Goal: Information Seeking & Learning: Learn about a topic

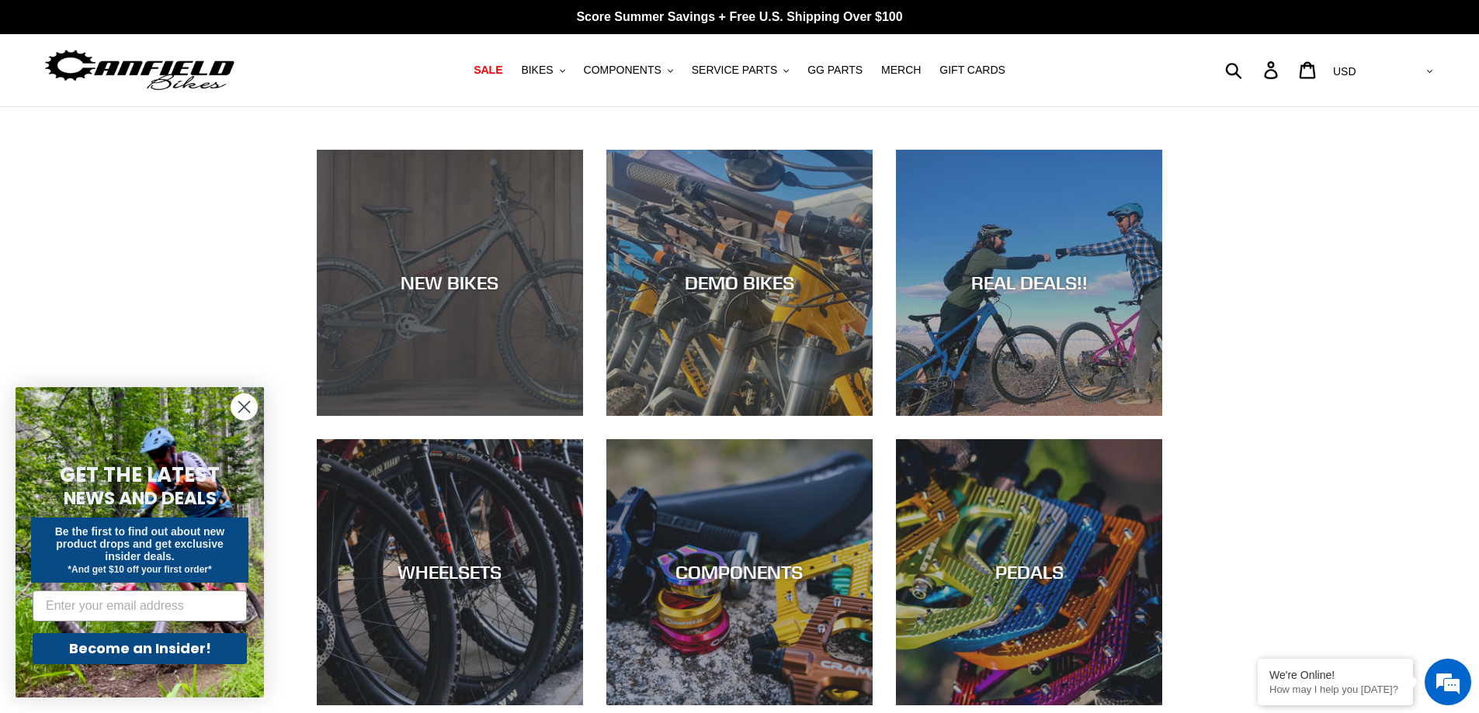
click at [420, 290] on div "NEW BIKES" at bounding box center [450, 283] width 266 height 23
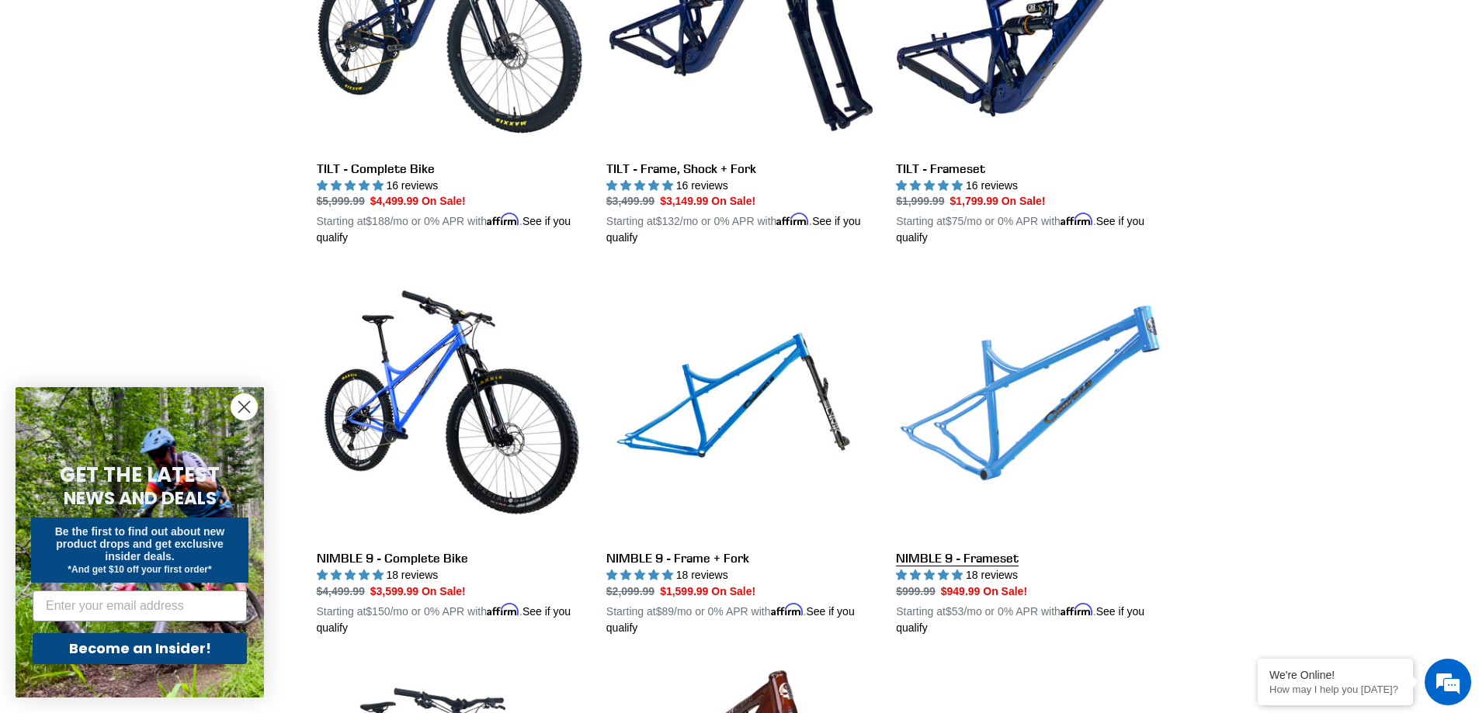
scroll to position [1941, 0]
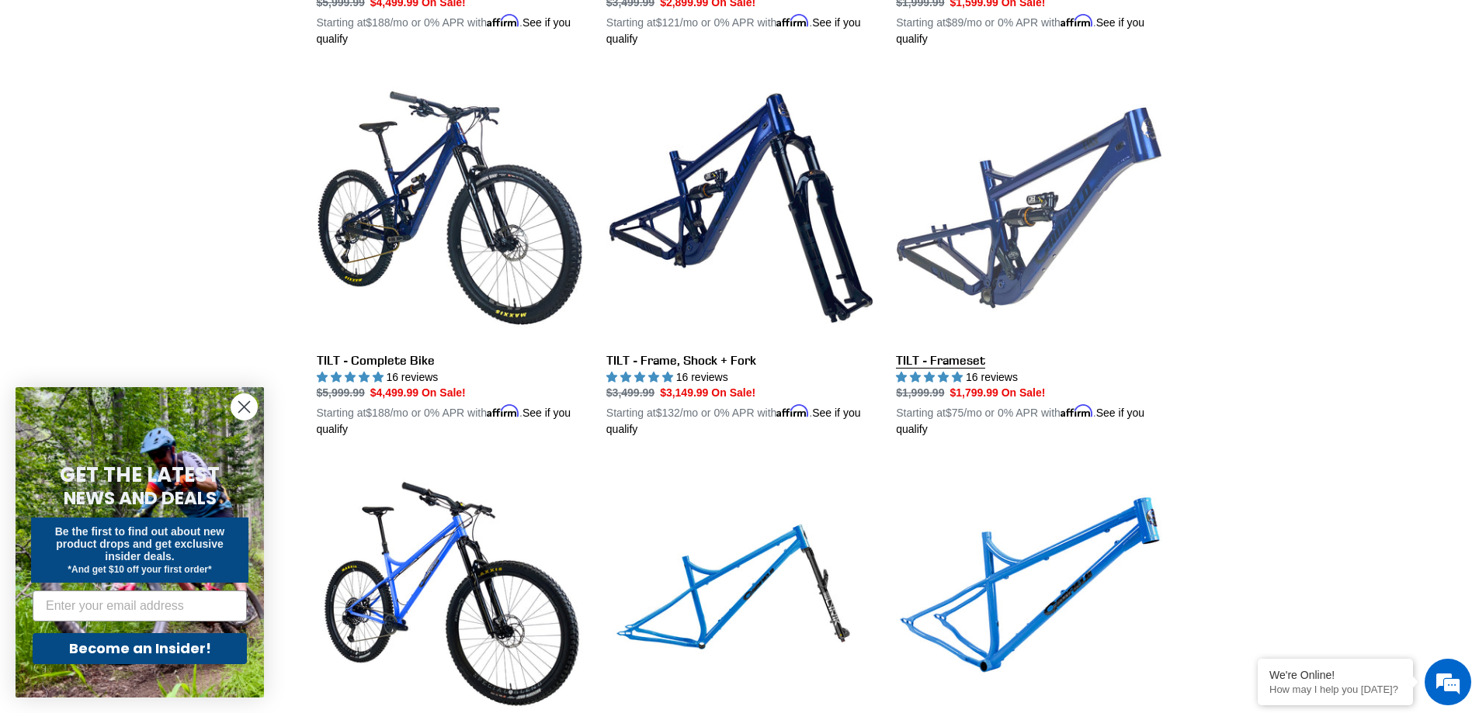
click at [1012, 219] on link "TILT - Frameset" at bounding box center [1029, 256] width 266 height 363
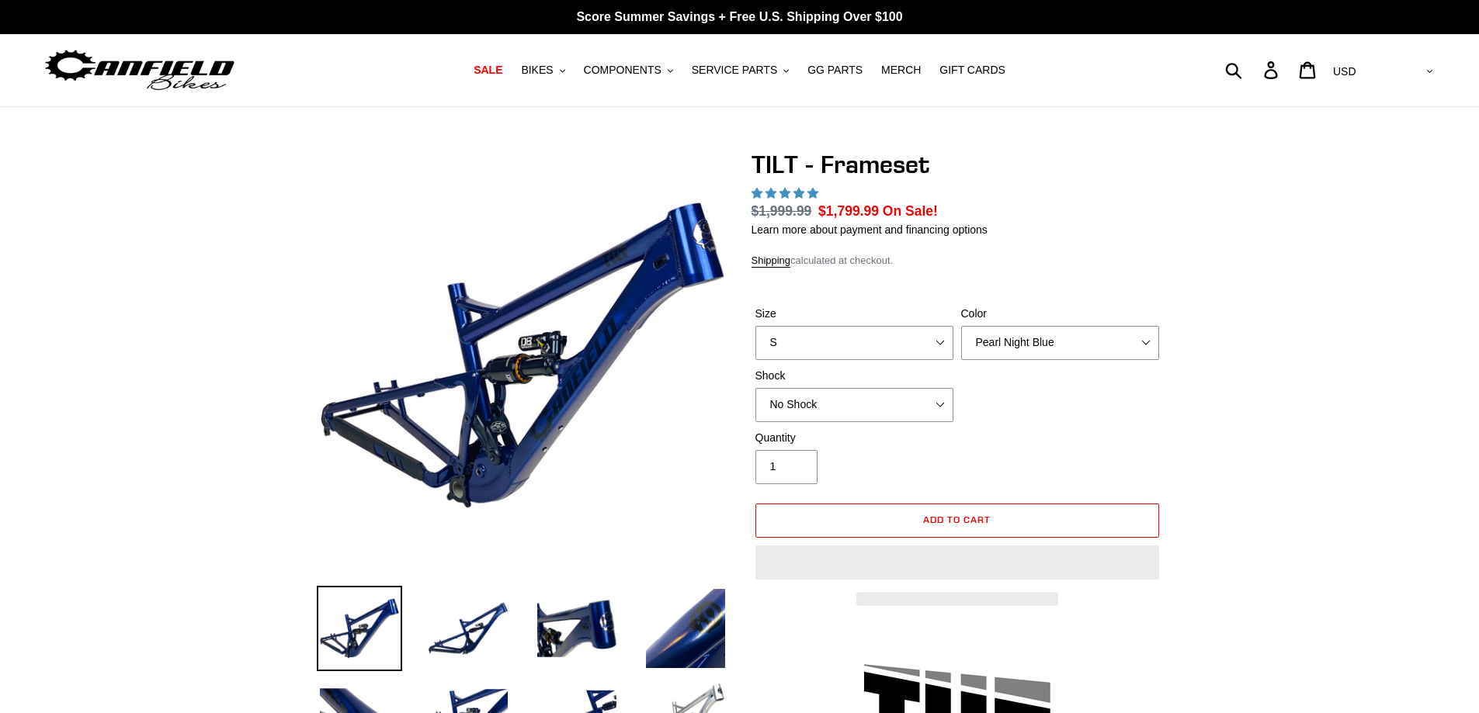
select select "highest-rating"
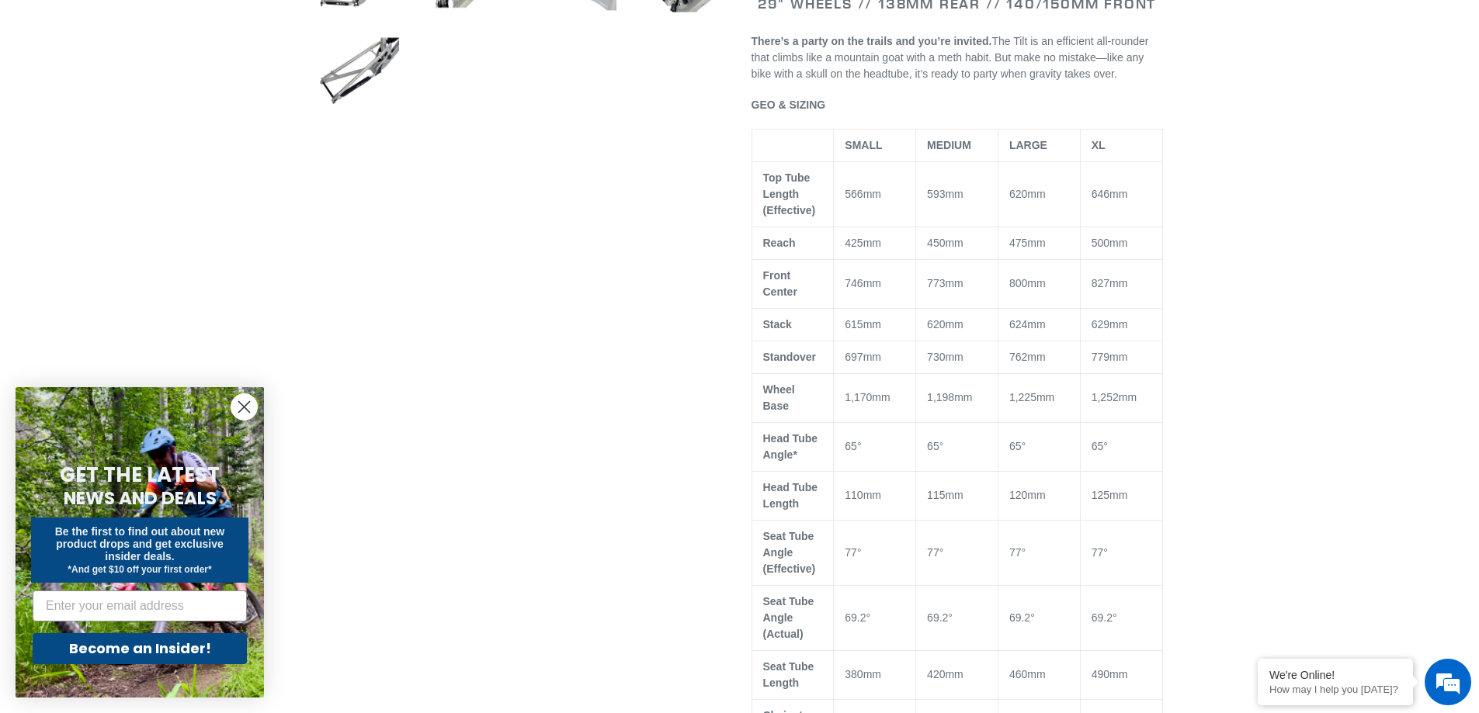
scroll to position [776, 0]
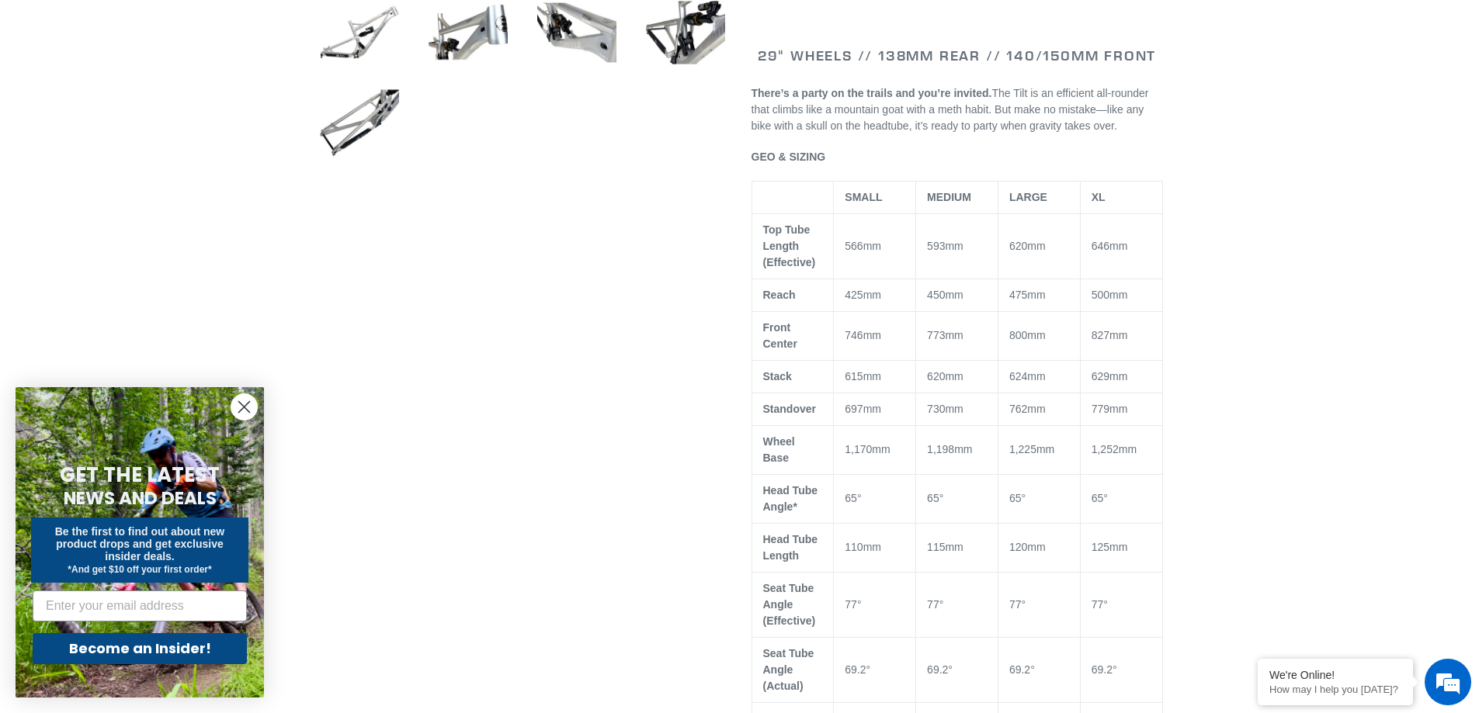
click at [245, 412] on circle "Close dialog" at bounding box center [244, 407] width 26 height 26
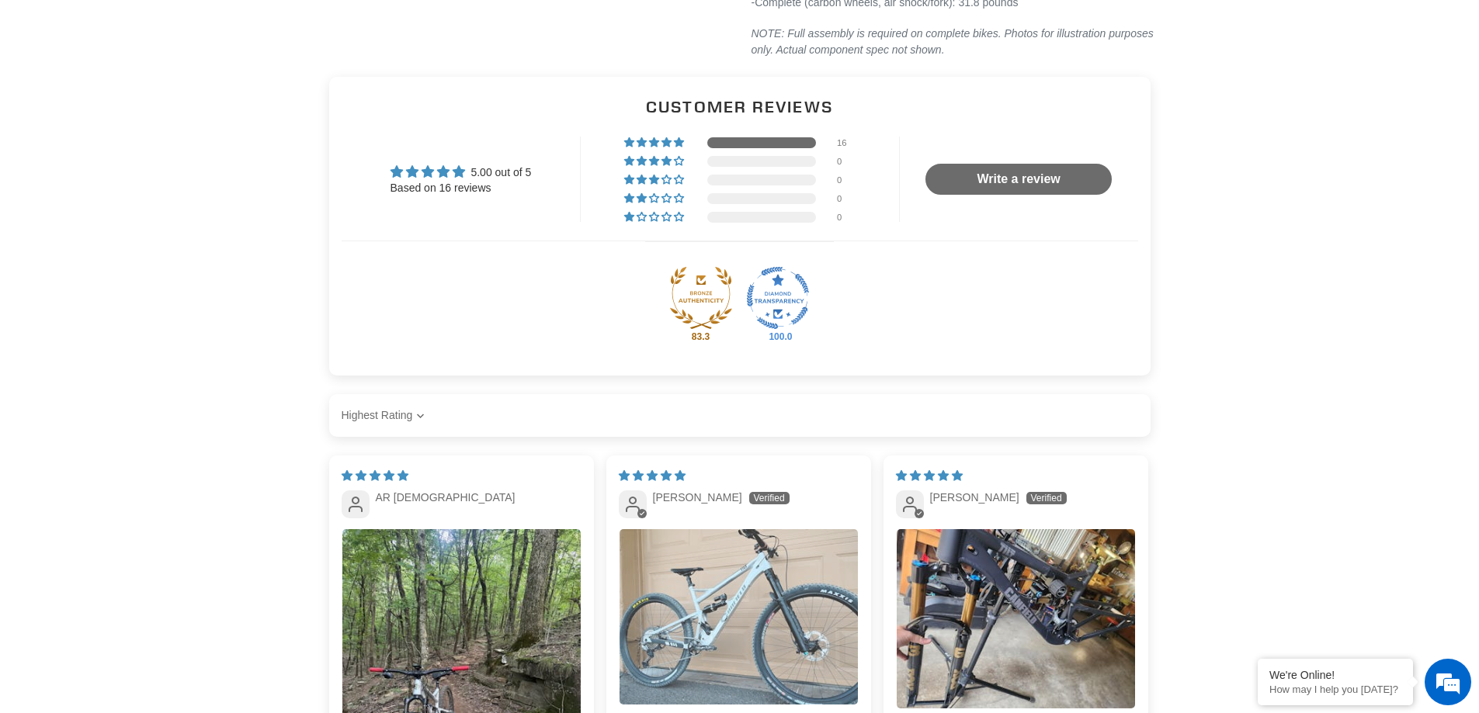
scroll to position [2640, 0]
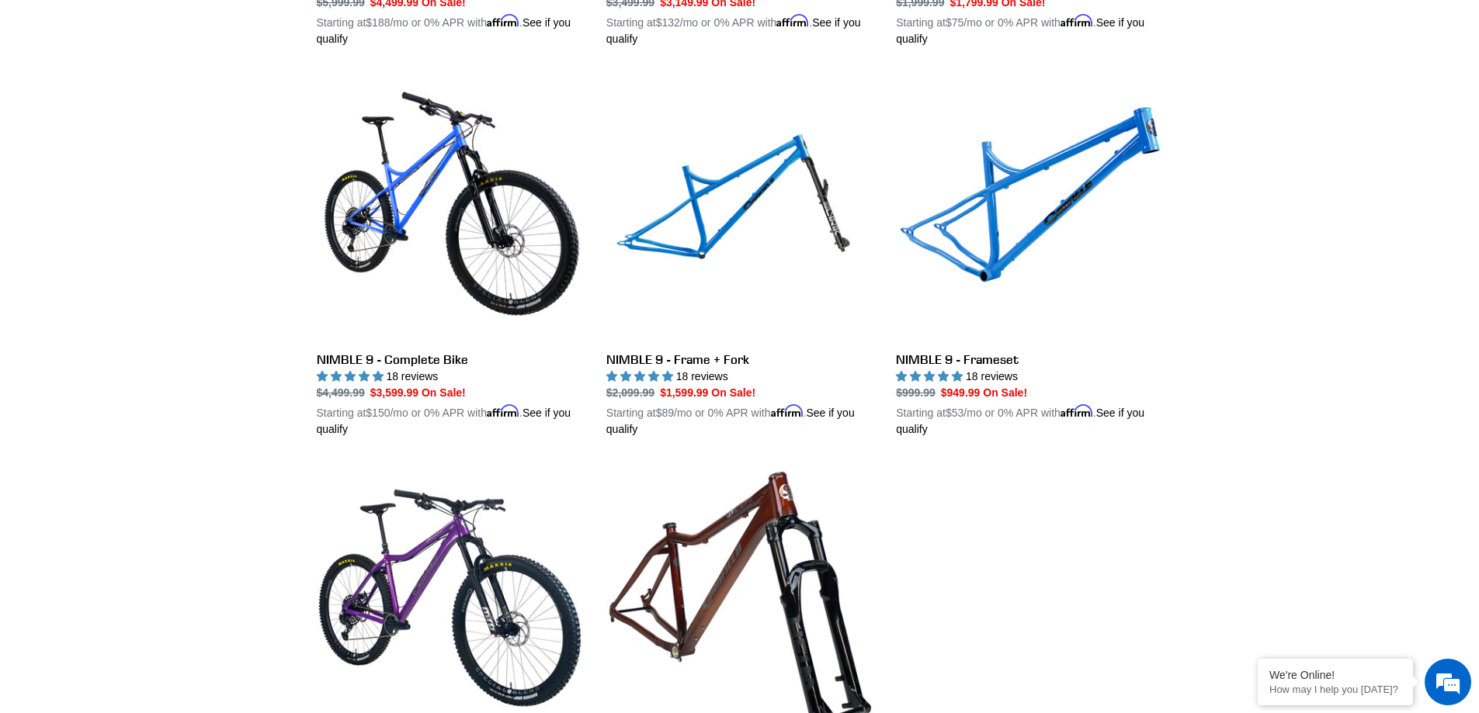
scroll to position [2317, 0]
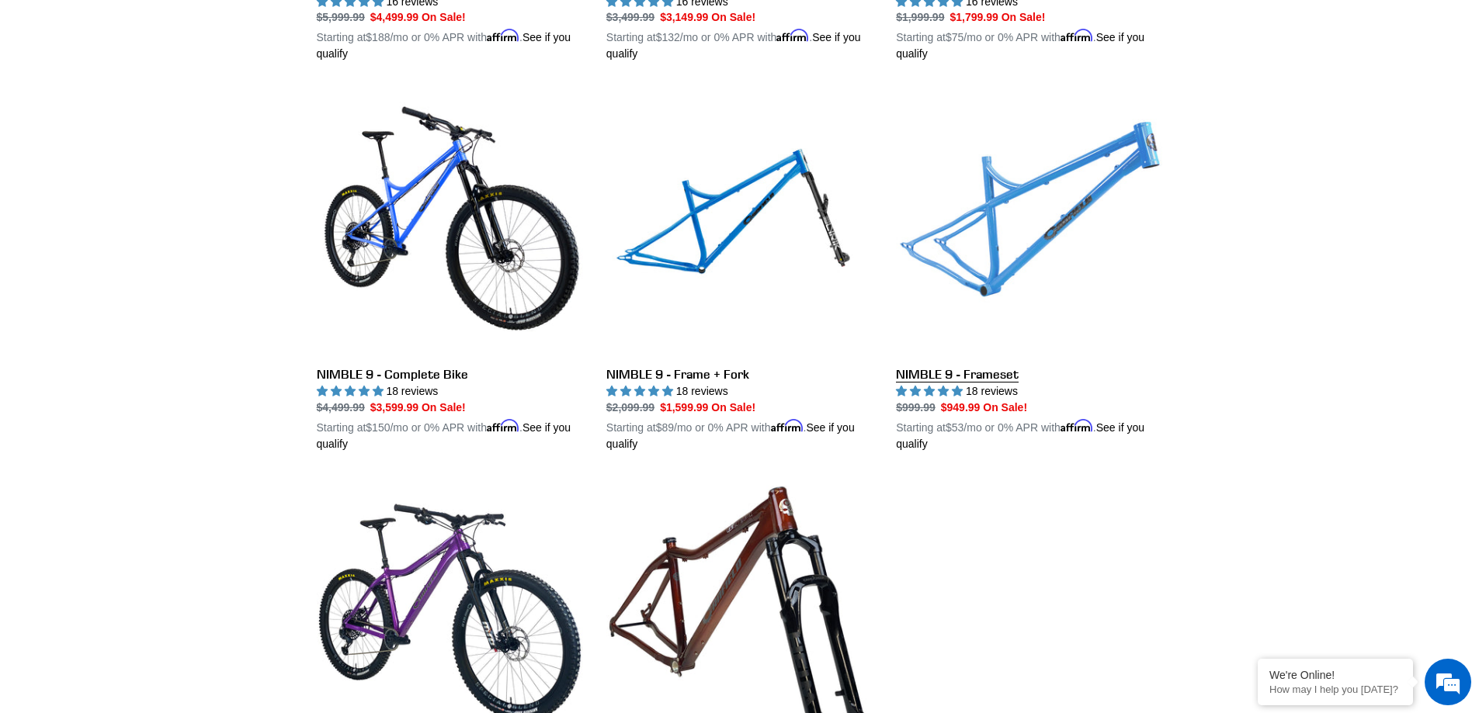
click at [1022, 238] on link "NIMBLE 9 - Frameset" at bounding box center [1029, 270] width 266 height 363
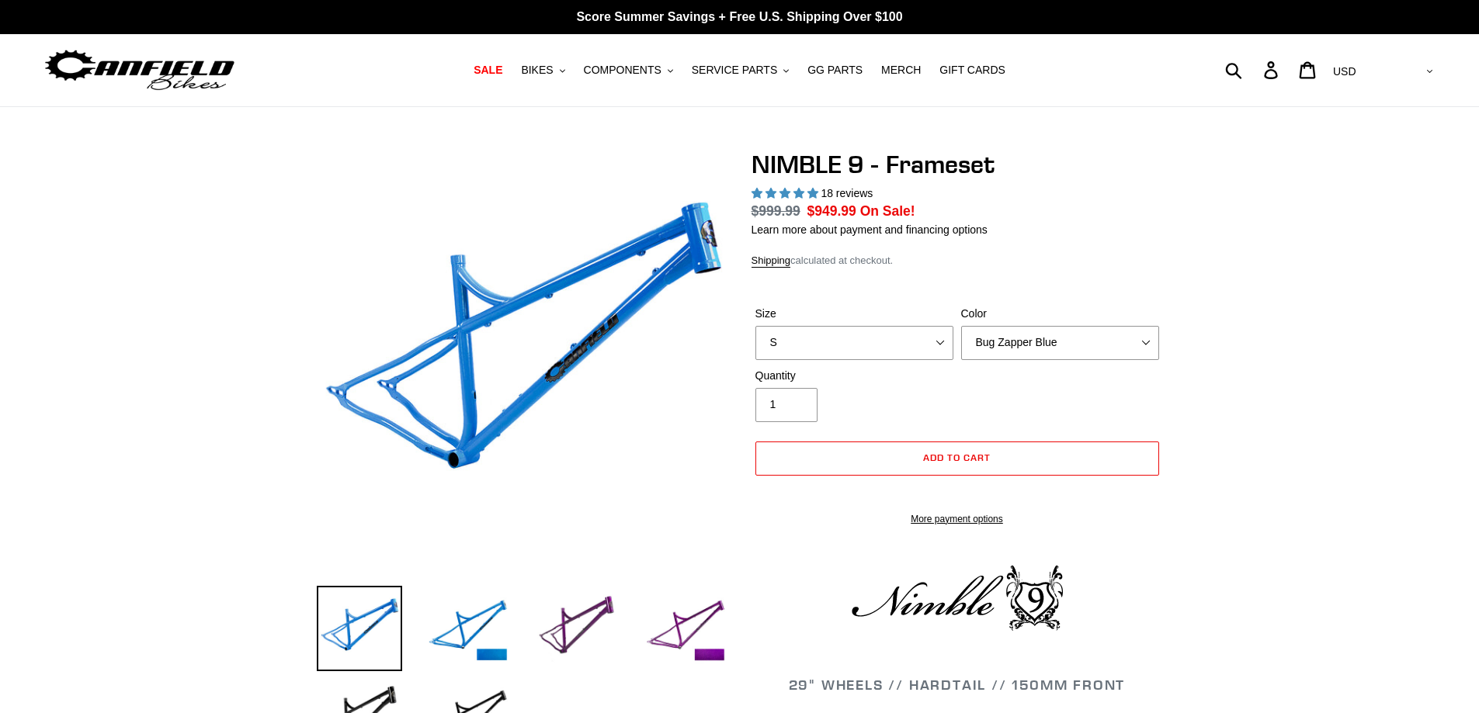
select select "highest-rating"
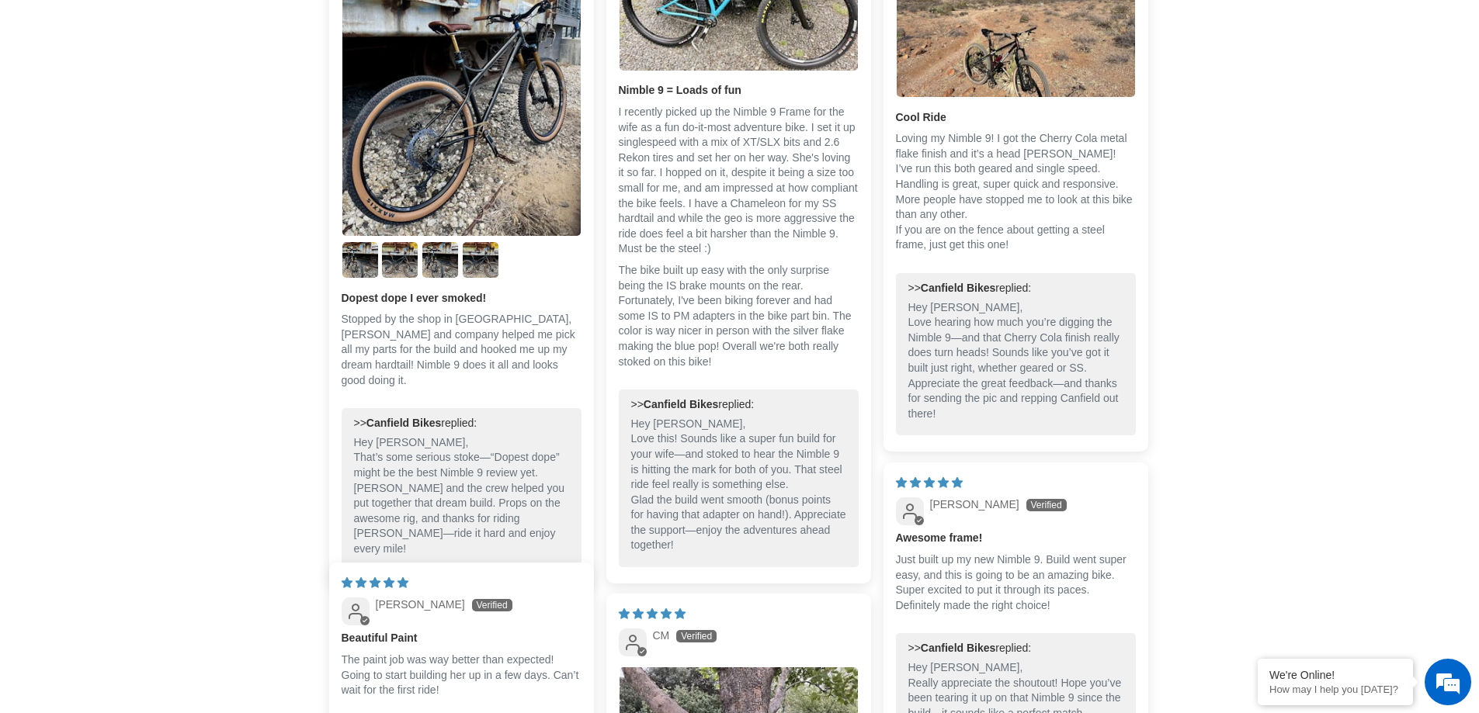
scroll to position [2640, 0]
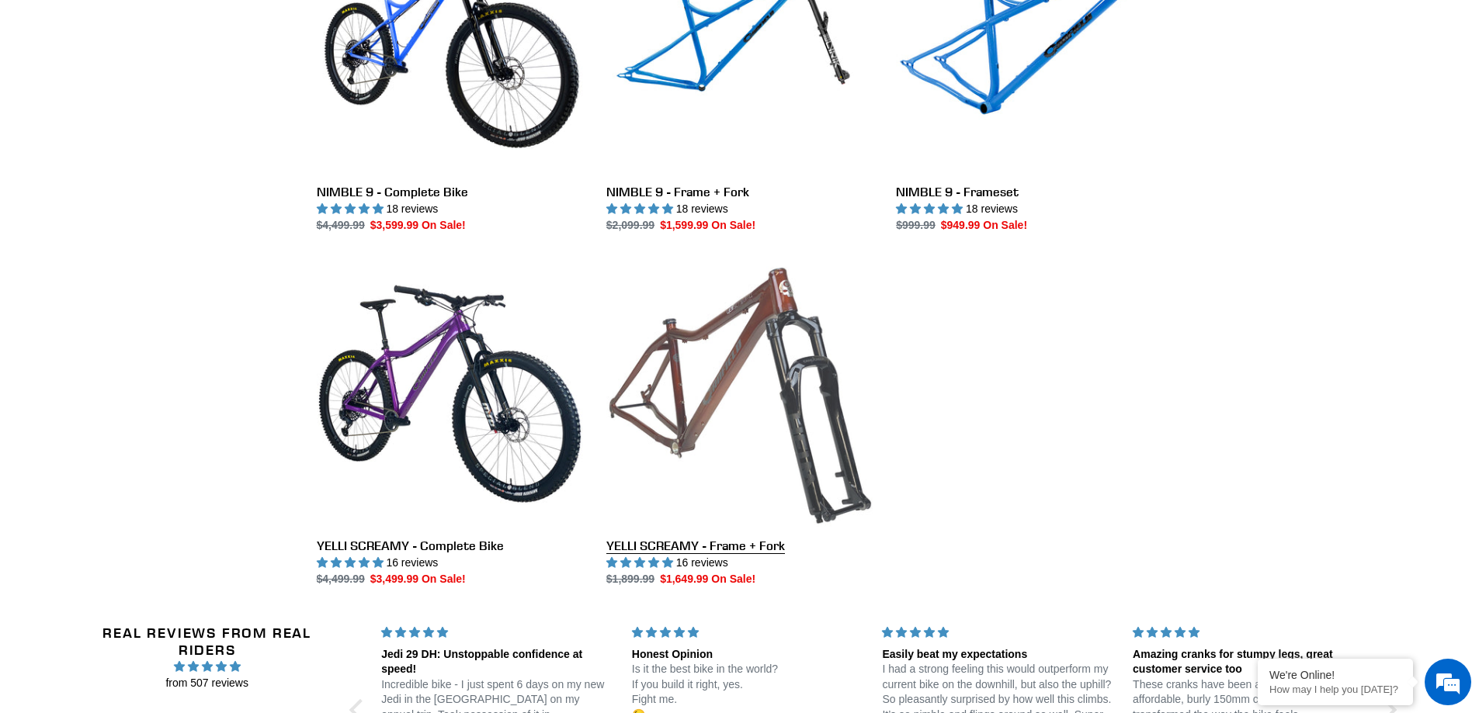
click at [736, 373] on link "YELLI SCREAMY - Frame + Fork" at bounding box center [739, 424] width 266 height 327
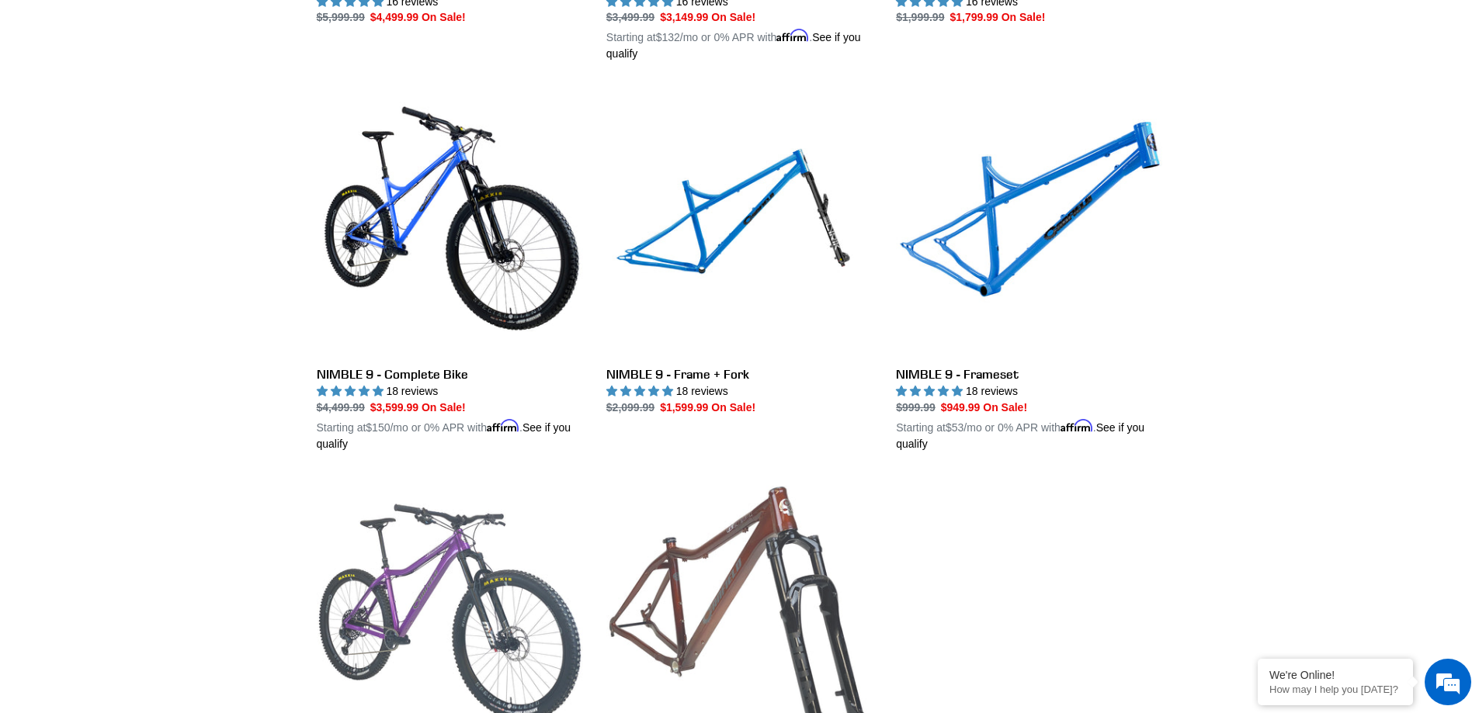
scroll to position [2495, 0]
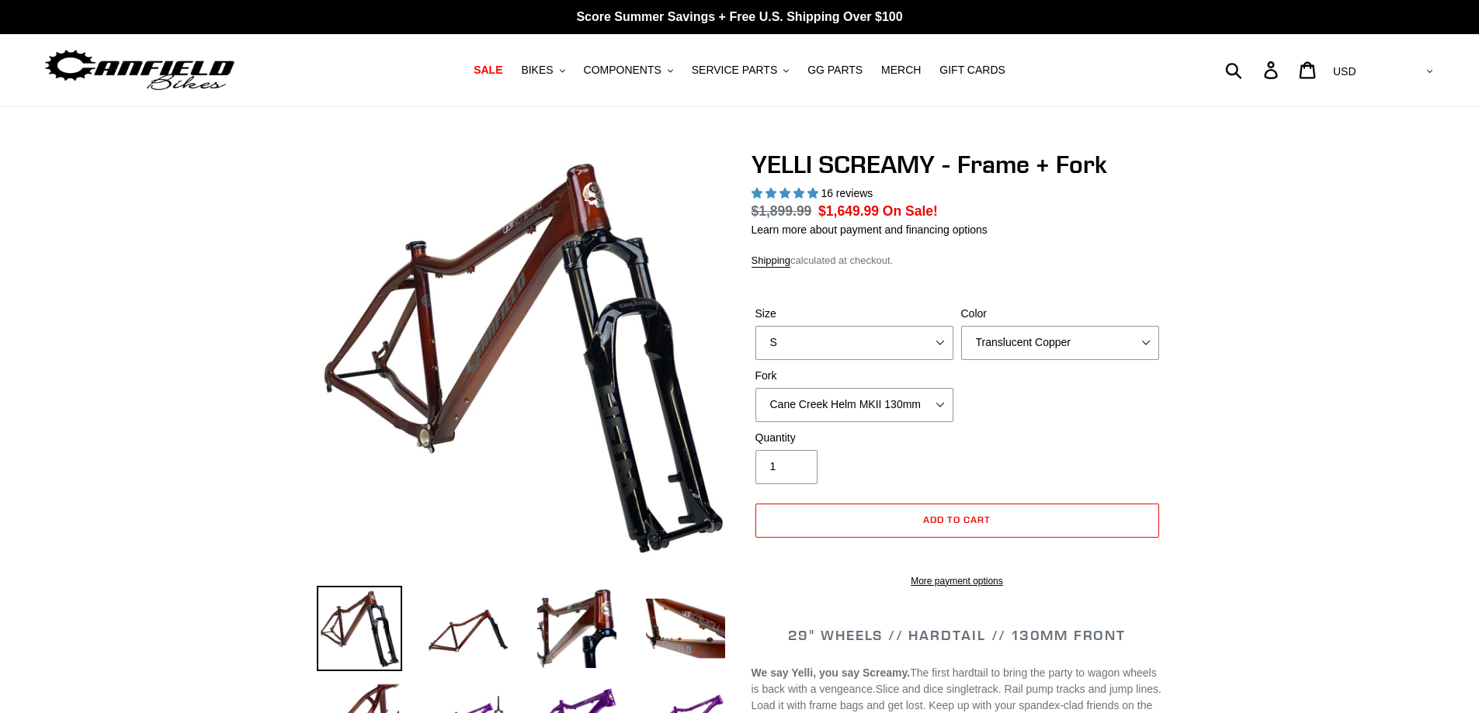
select select "highest-rating"
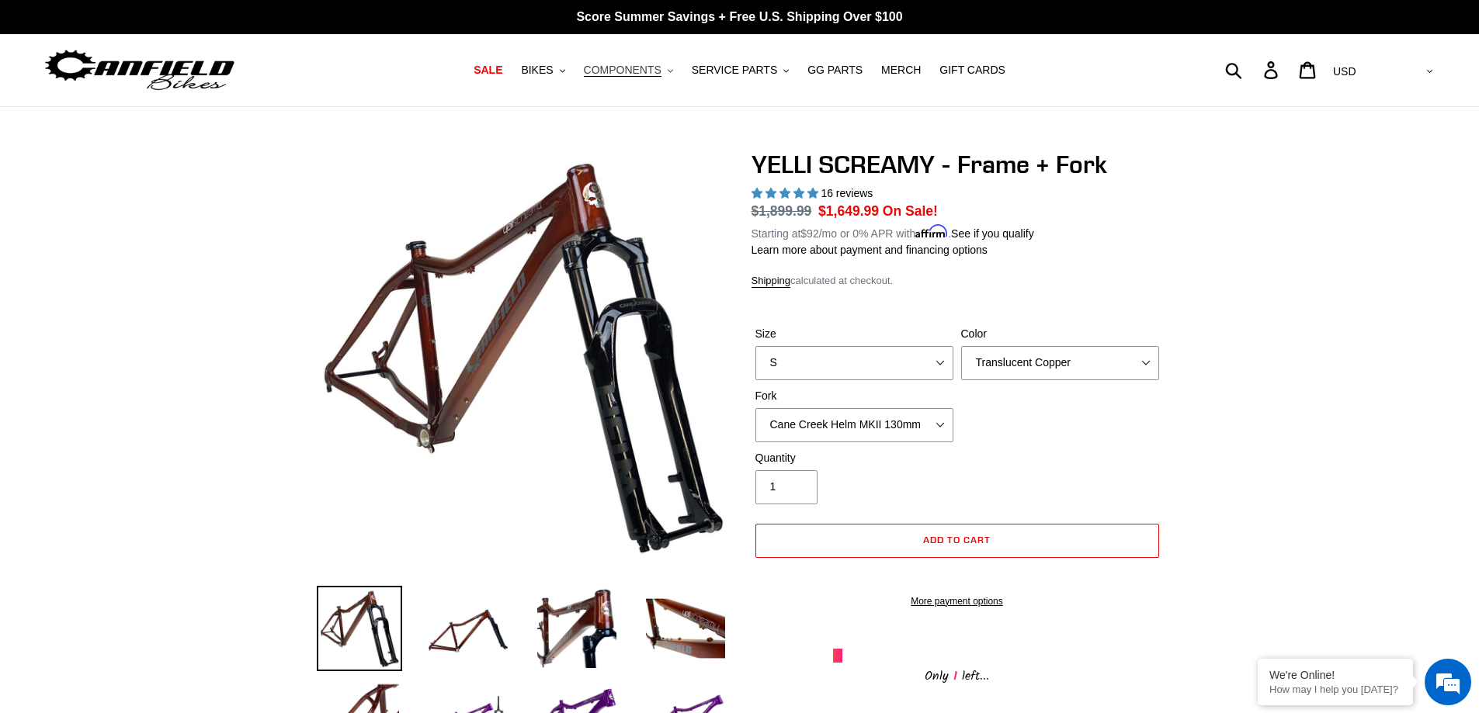
click at [646, 70] on span "COMPONENTS" at bounding box center [623, 70] width 78 height 13
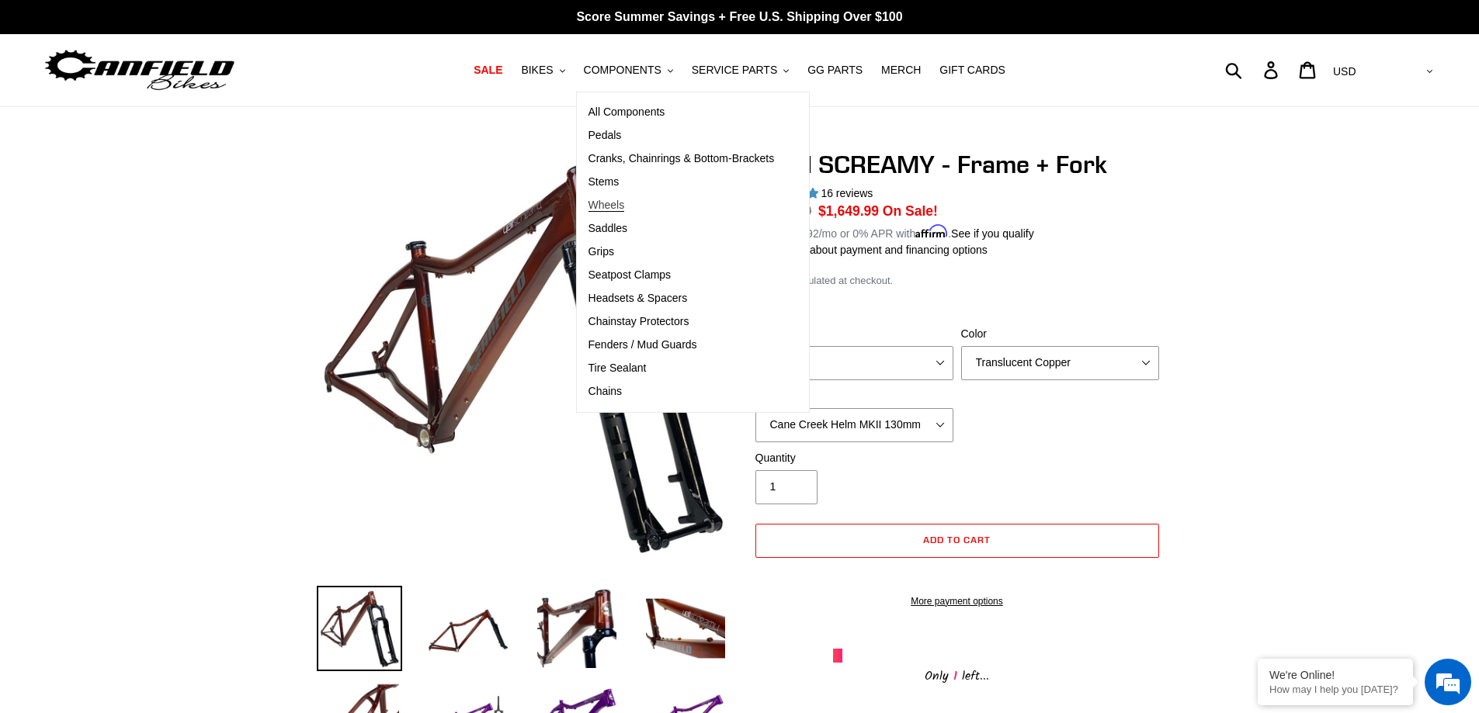
click at [625, 203] on span "Wheels" at bounding box center [606, 205] width 36 height 13
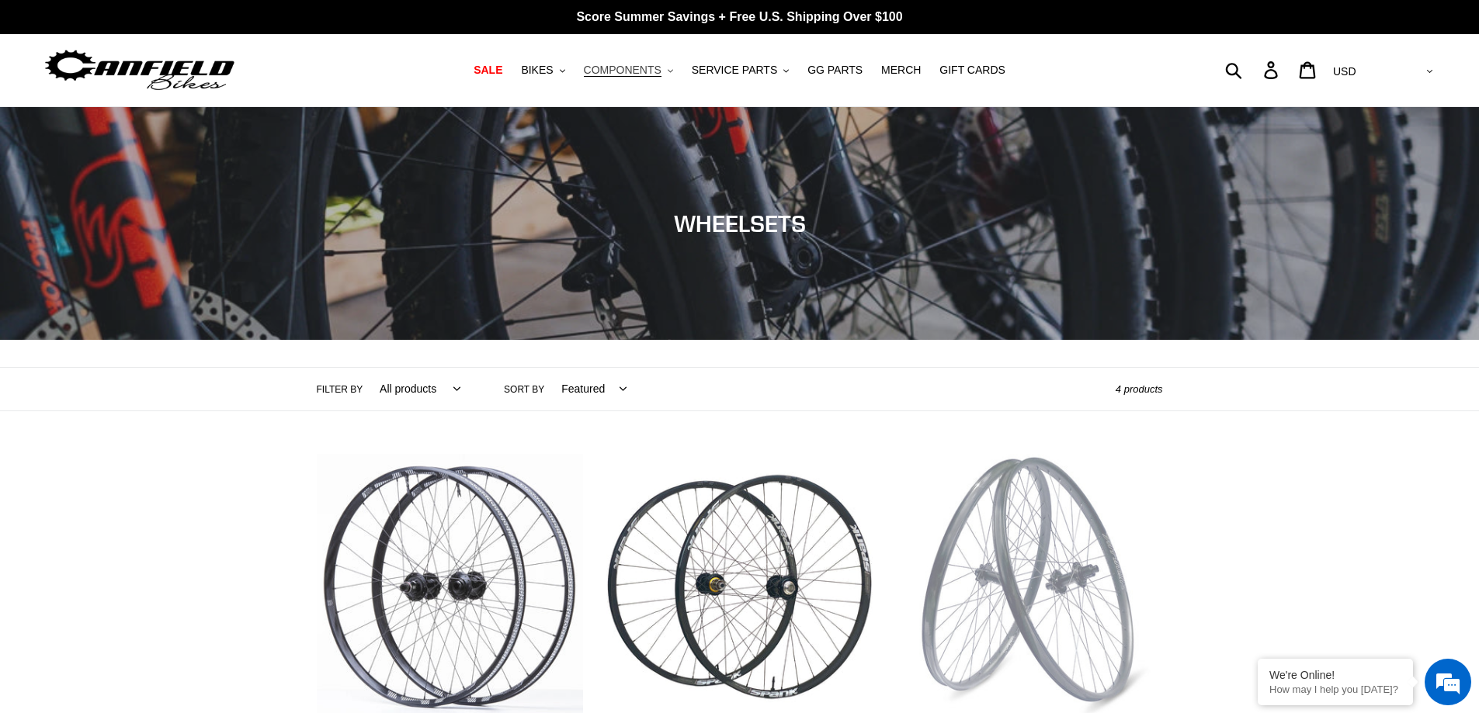
click at [650, 65] on span "COMPONENTS" at bounding box center [623, 70] width 78 height 13
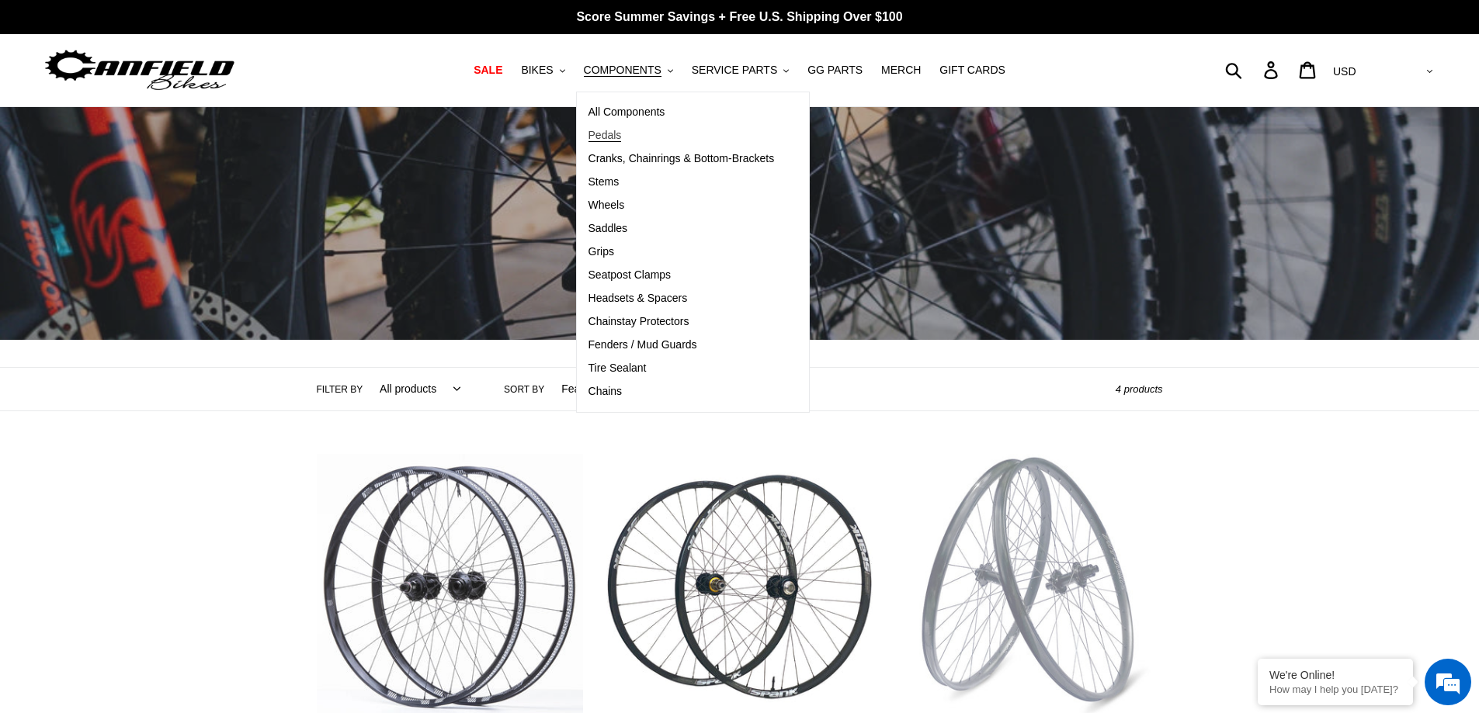
click at [620, 137] on span "Pedals" at bounding box center [604, 135] width 33 height 13
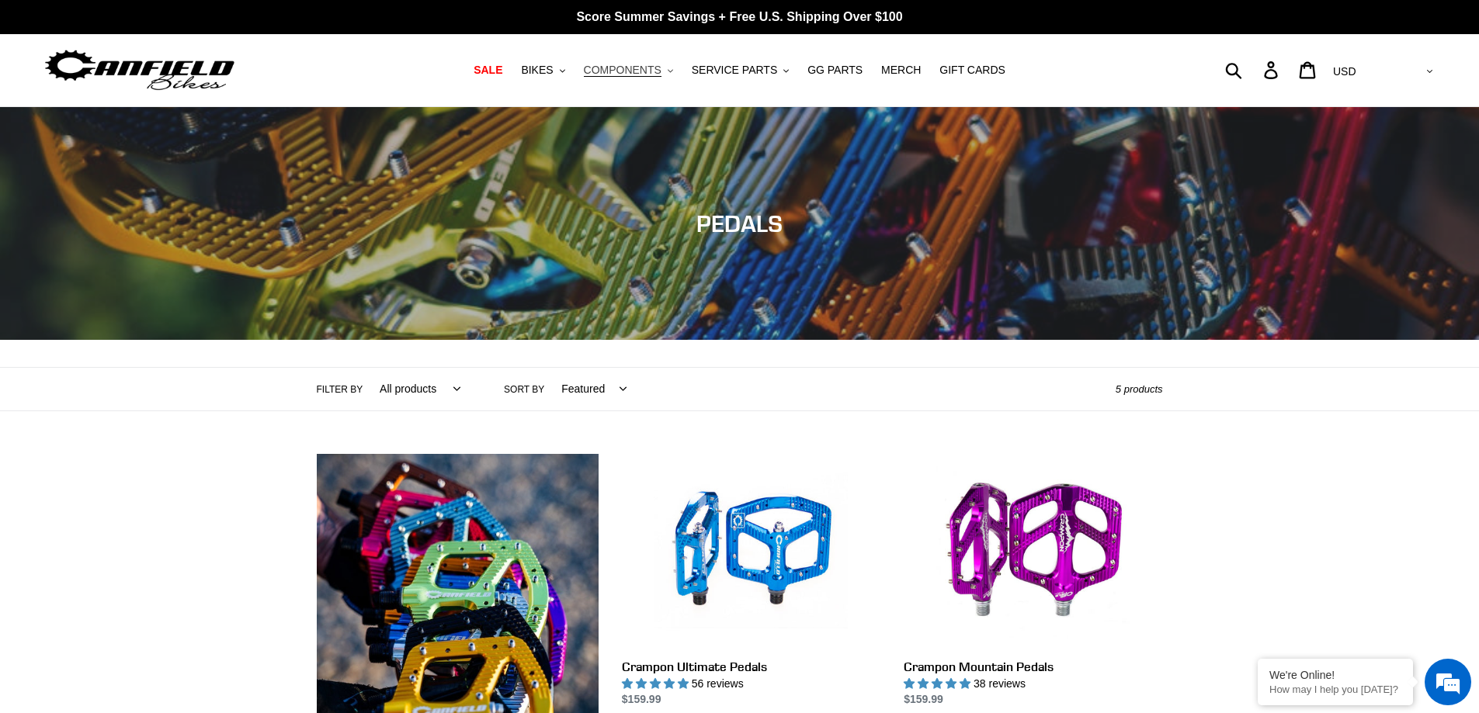
click at [634, 71] on span "COMPONENTS" at bounding box center [623, 70] width 78 height 13
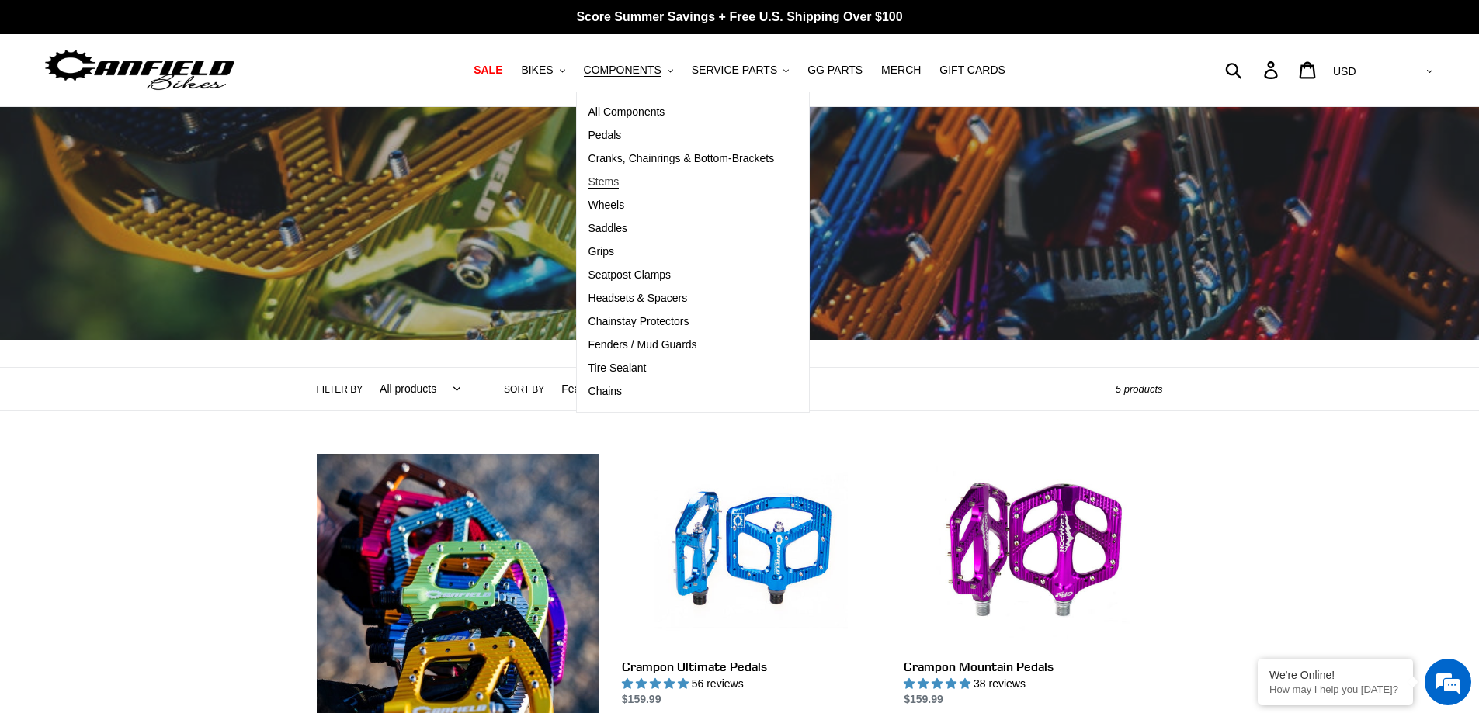
click at [613, 180] on span "Stems" at bounding box center [603, 181] width 31 height 13
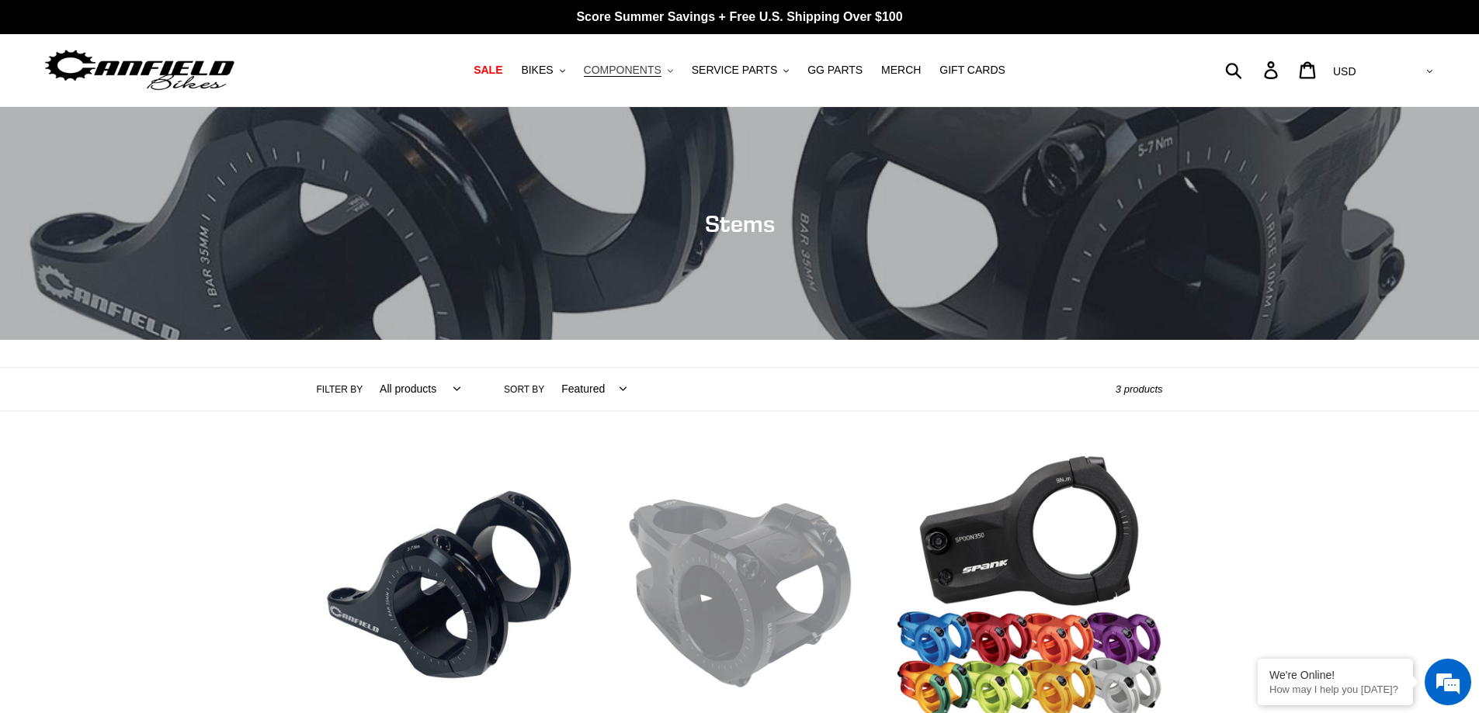
click at [630, 71] on span "COMPONENTS" at bounding box center [623, 70] width 78 height 13
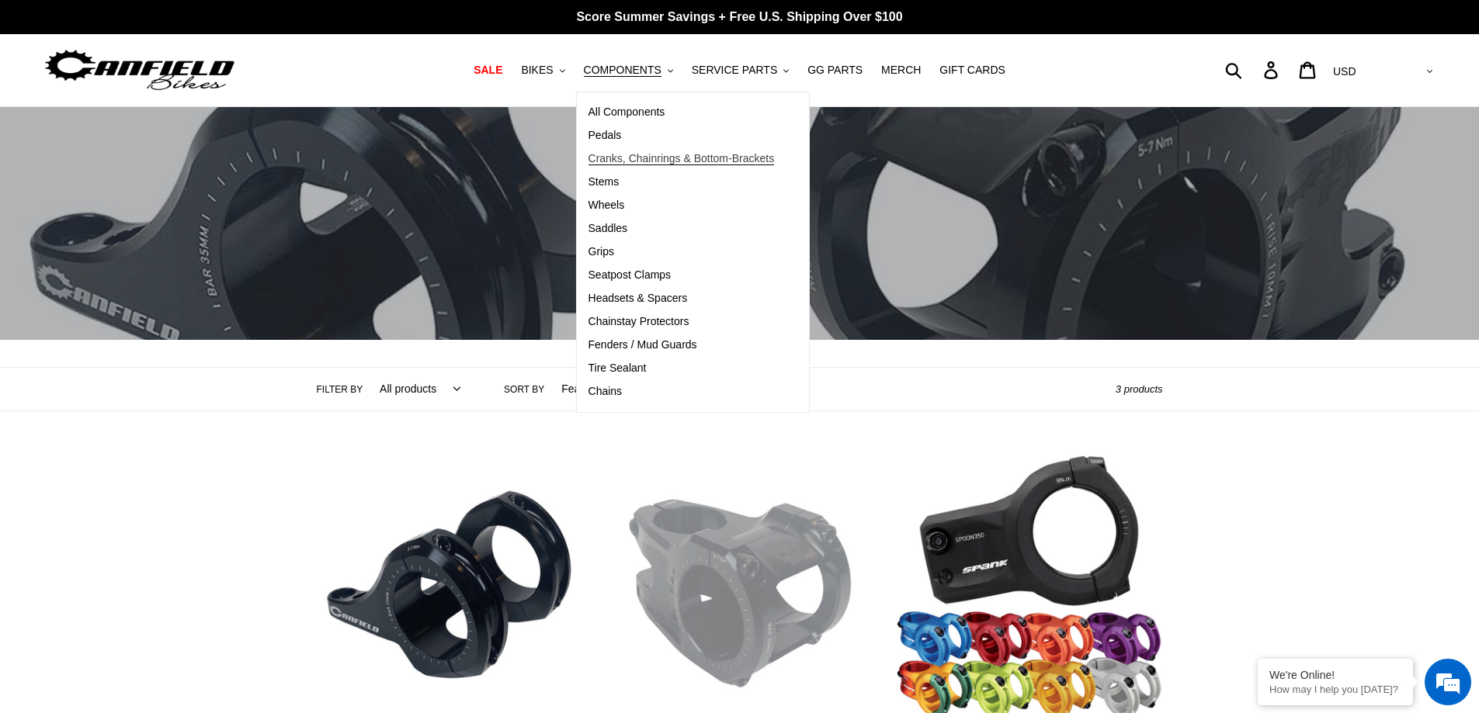
click at [640, 158] on span "Cranks, Chainrings & Bottom-Brackets" at bounding box center [681, 158] width 186 height 13
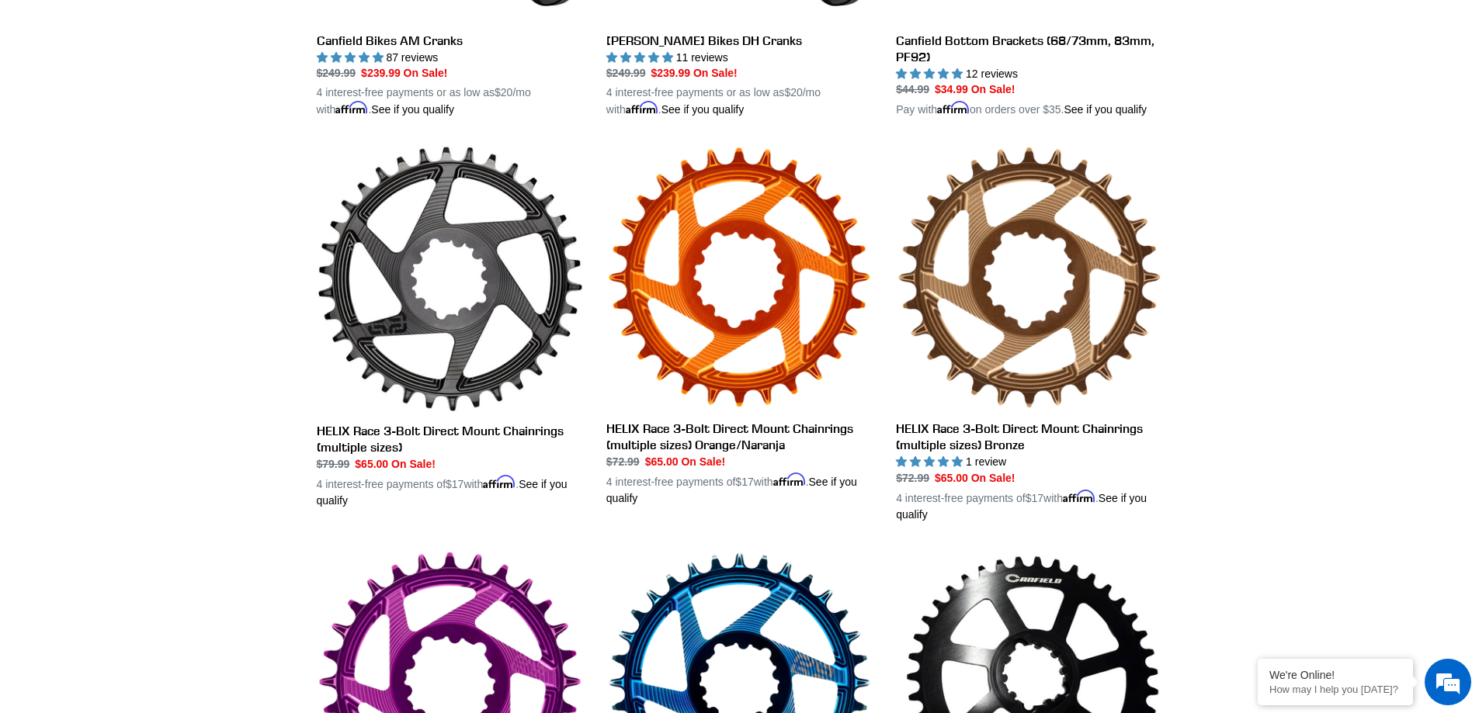
scroll to position [487, 0]
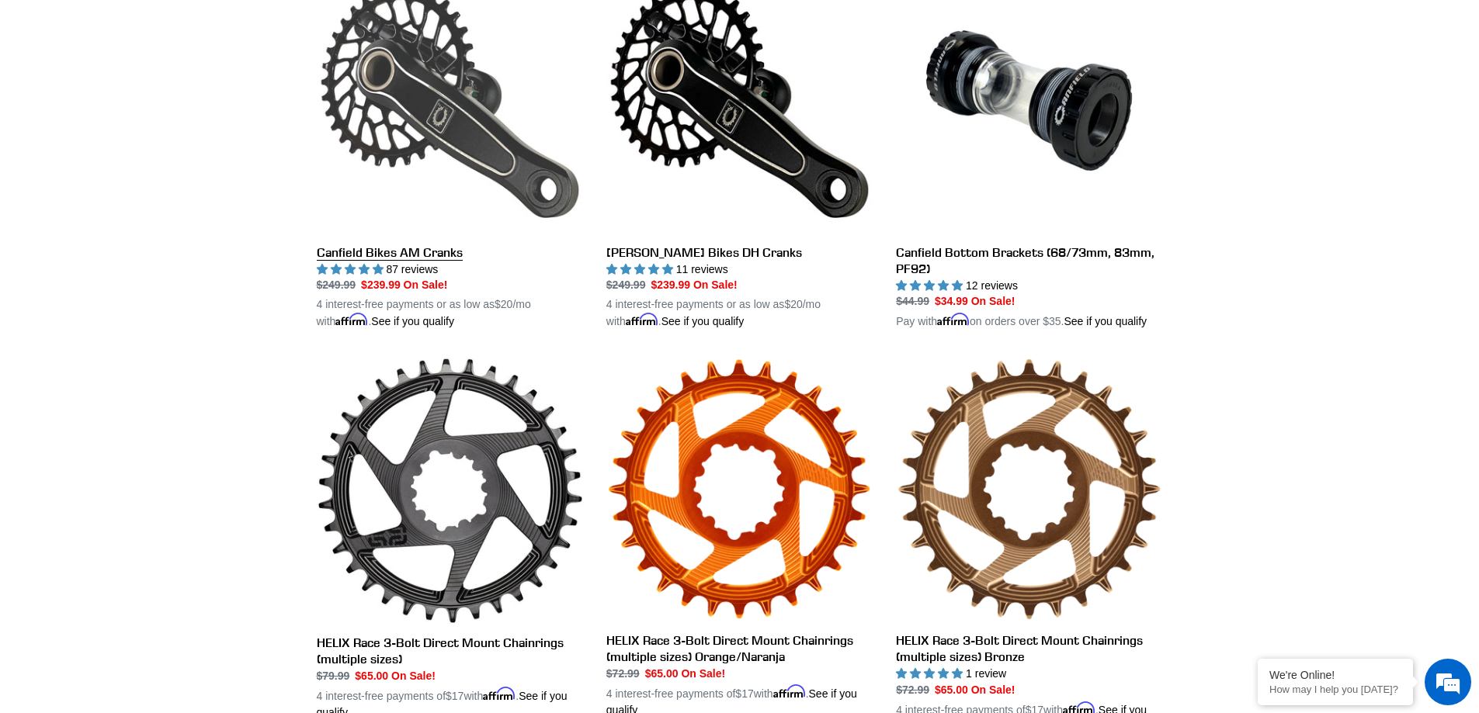
click at [452, 102] on link "Canfield Bikes AM Cranks" at bounding box center [450, 148] width 266 height 363
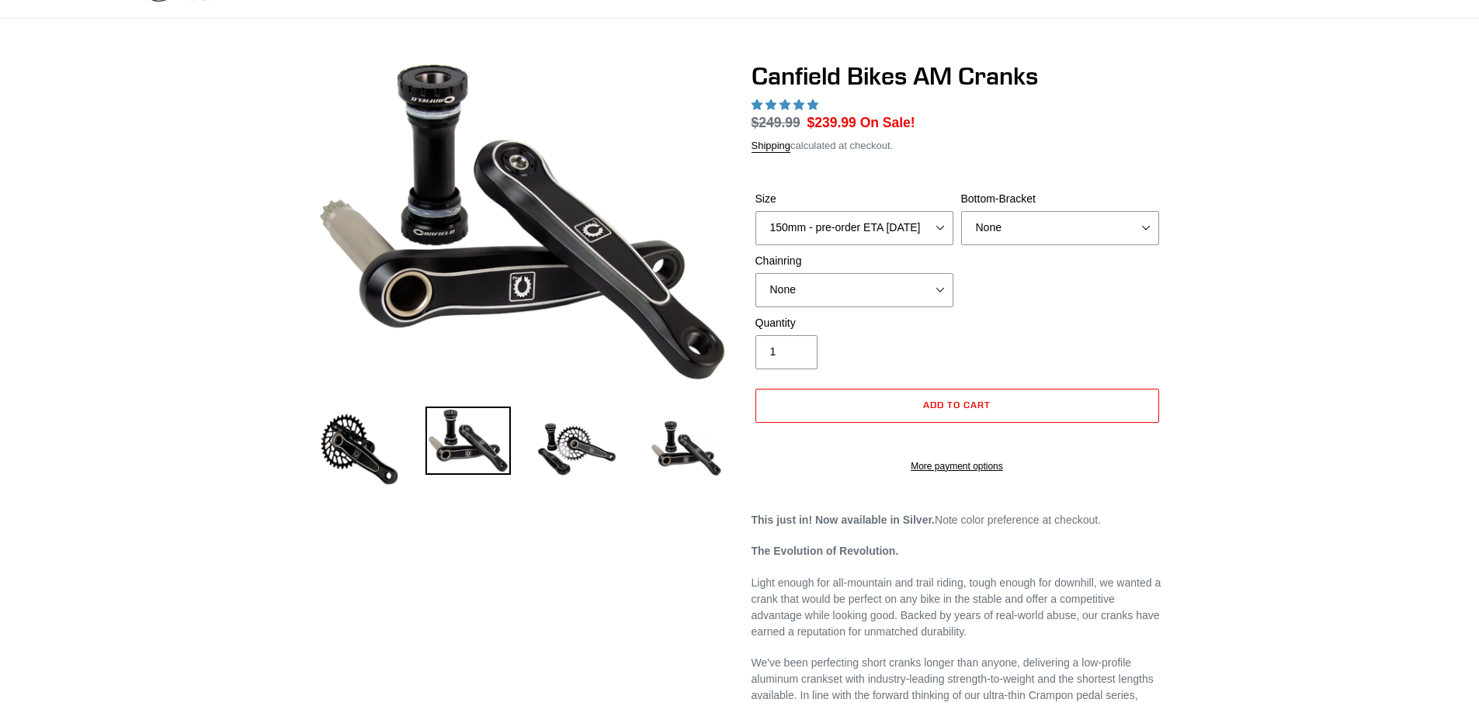
select select "highest-rating"
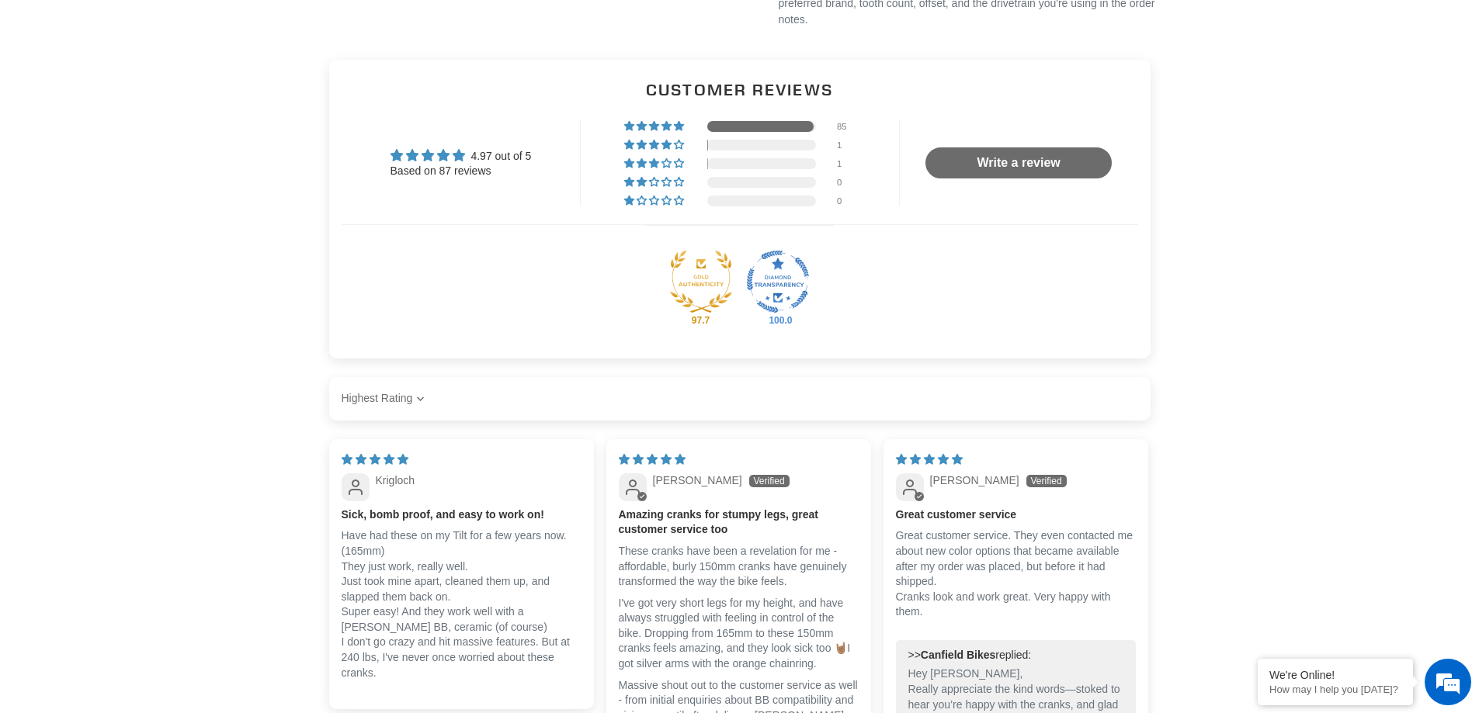
scroll to position [1475, 0]
